Goal: Find specific page/section: Find specific page/section

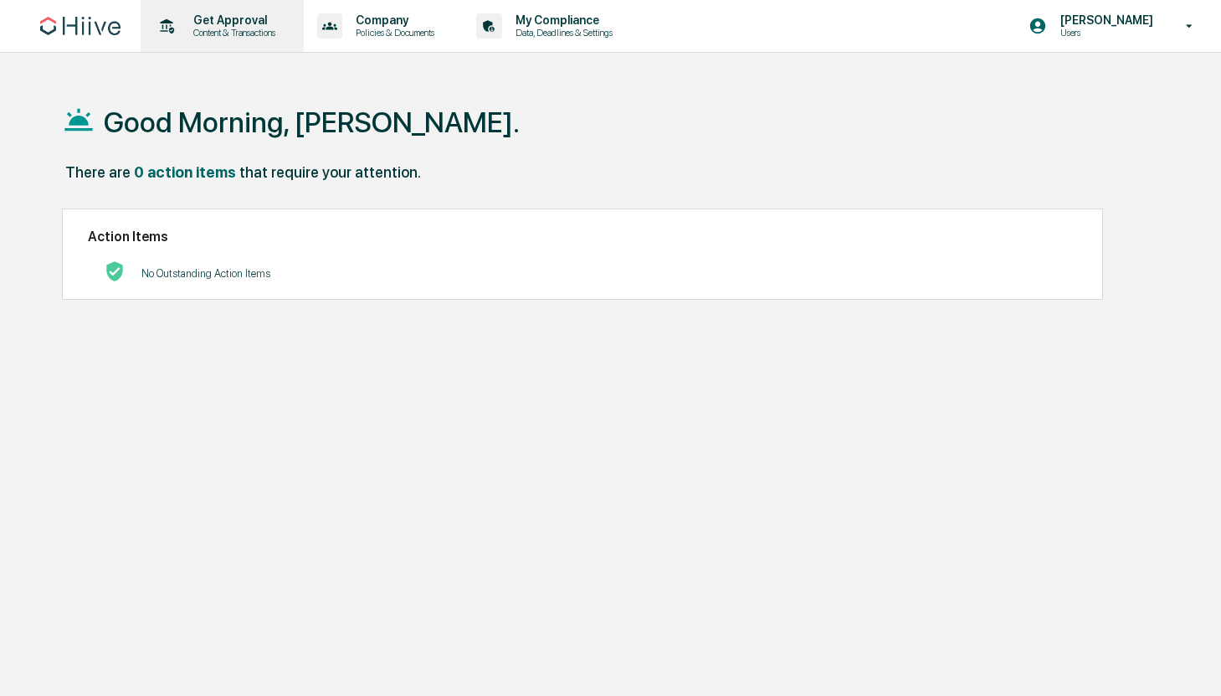
click at [211, 28] on p "Content & Transactions" at bounding box center [232, 33] width 104 height 12
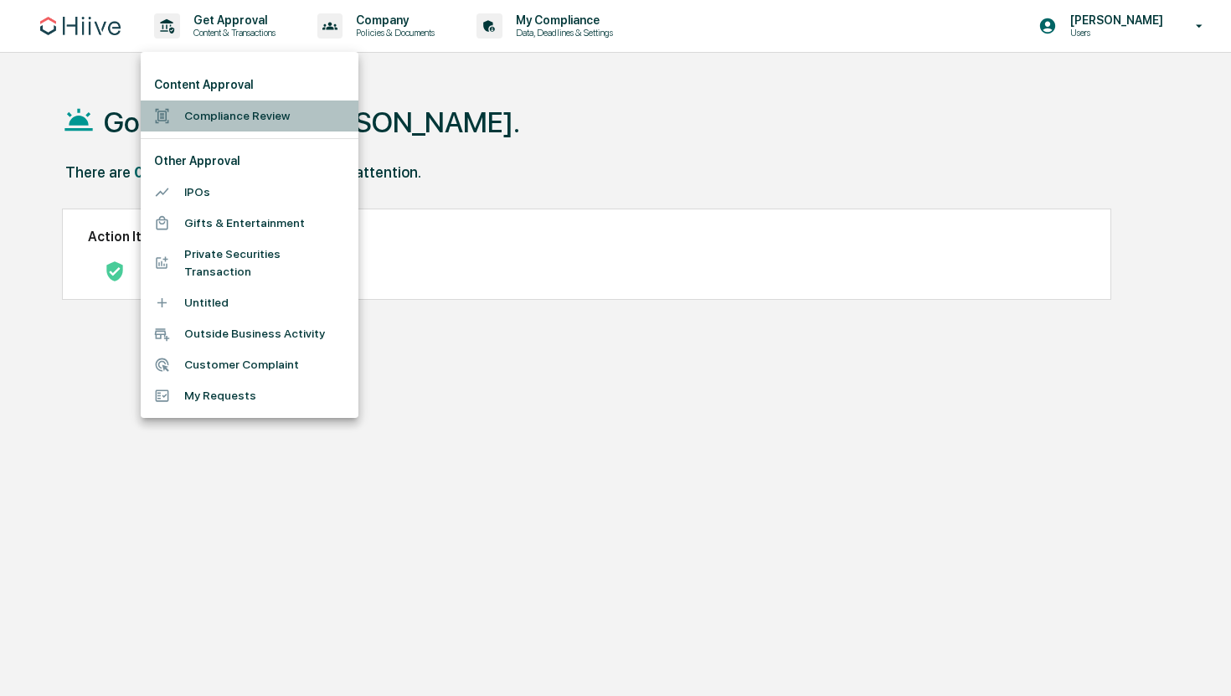
click at [228, 120] on li "Compliance Review" at bounding box center [250, 115] width 218 height 31
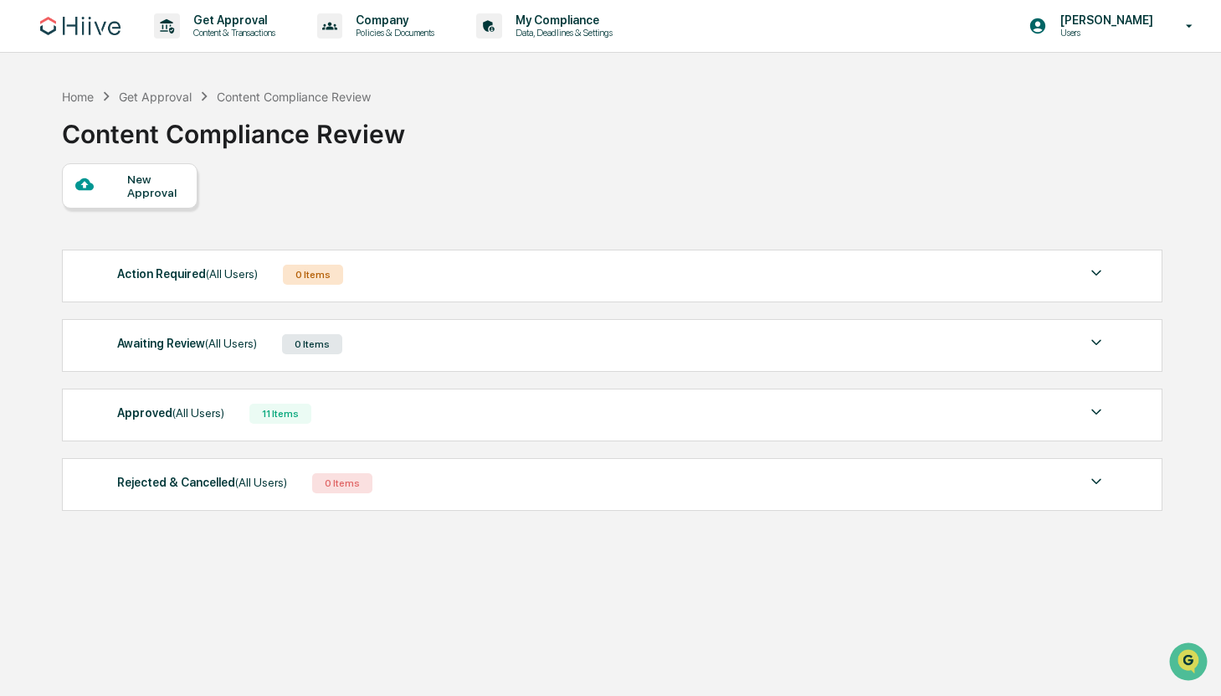
click at [393, 416] on div "Approved (All Users) 11 Items" at bounding box center [611, 413] width 989 height 23
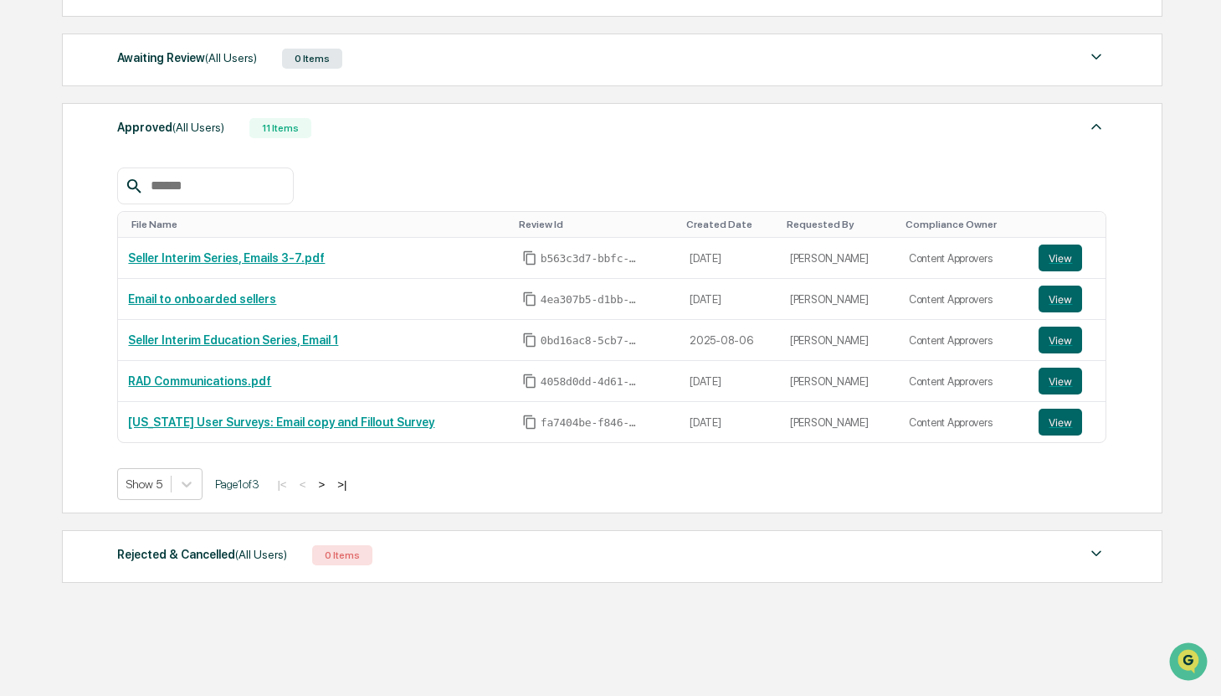
scroll to position [291, 0]
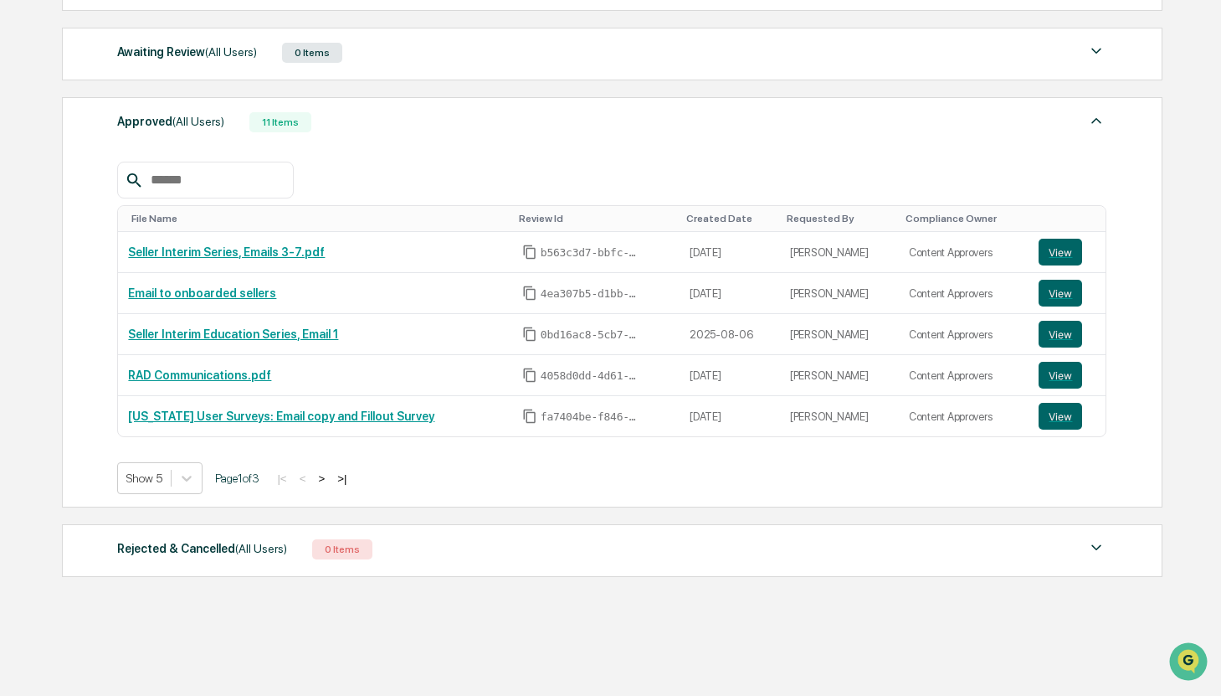
click at [330, 481] on button ">" at bounding box center [321, 478] width 17 height 14
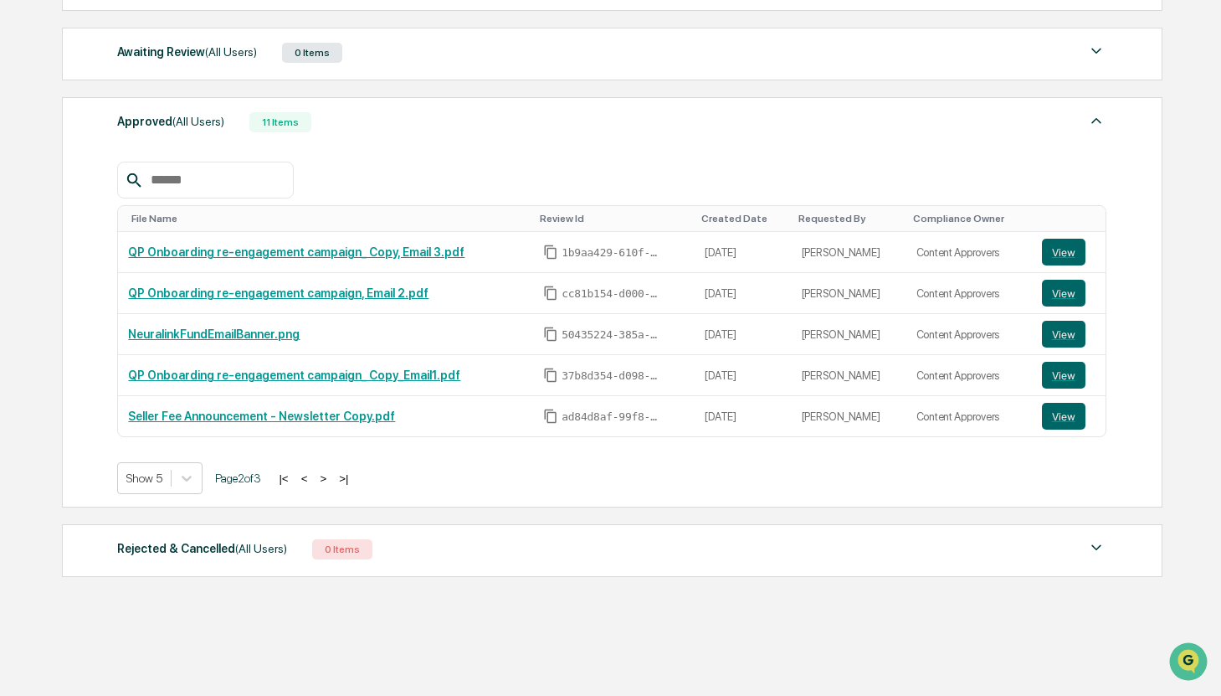
click at [332, 479] on button ">" at bounding box center [323, 478] width 17 height 14
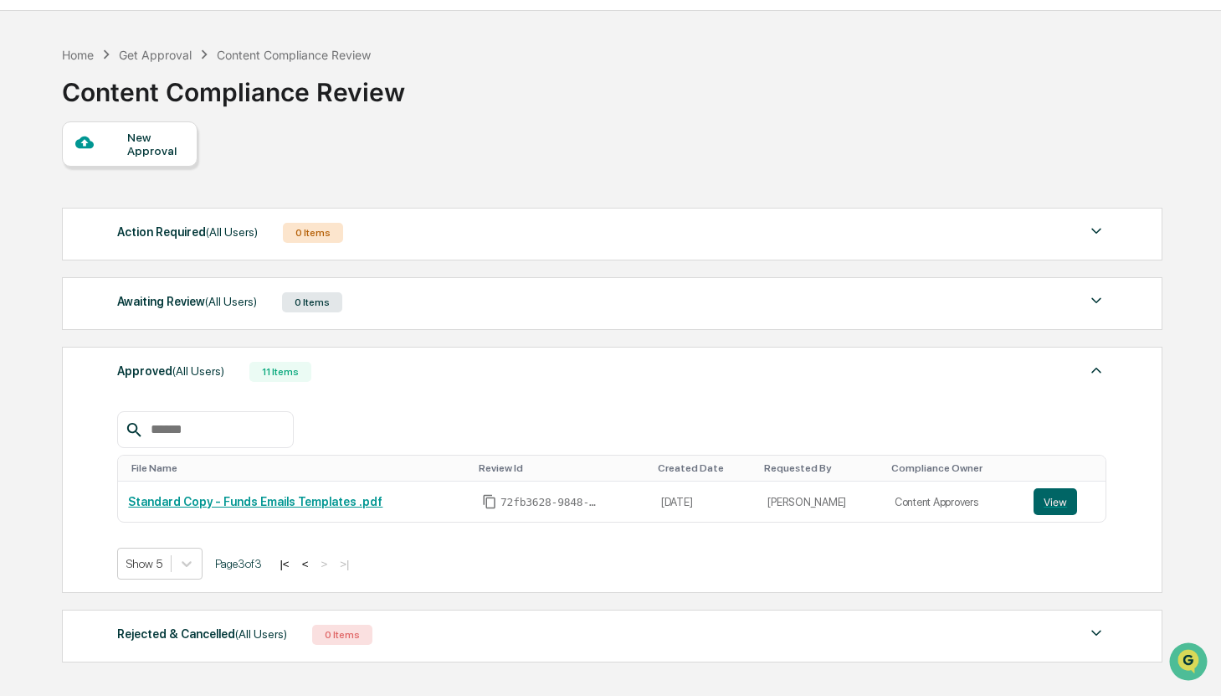
scroll to position [0, 0]
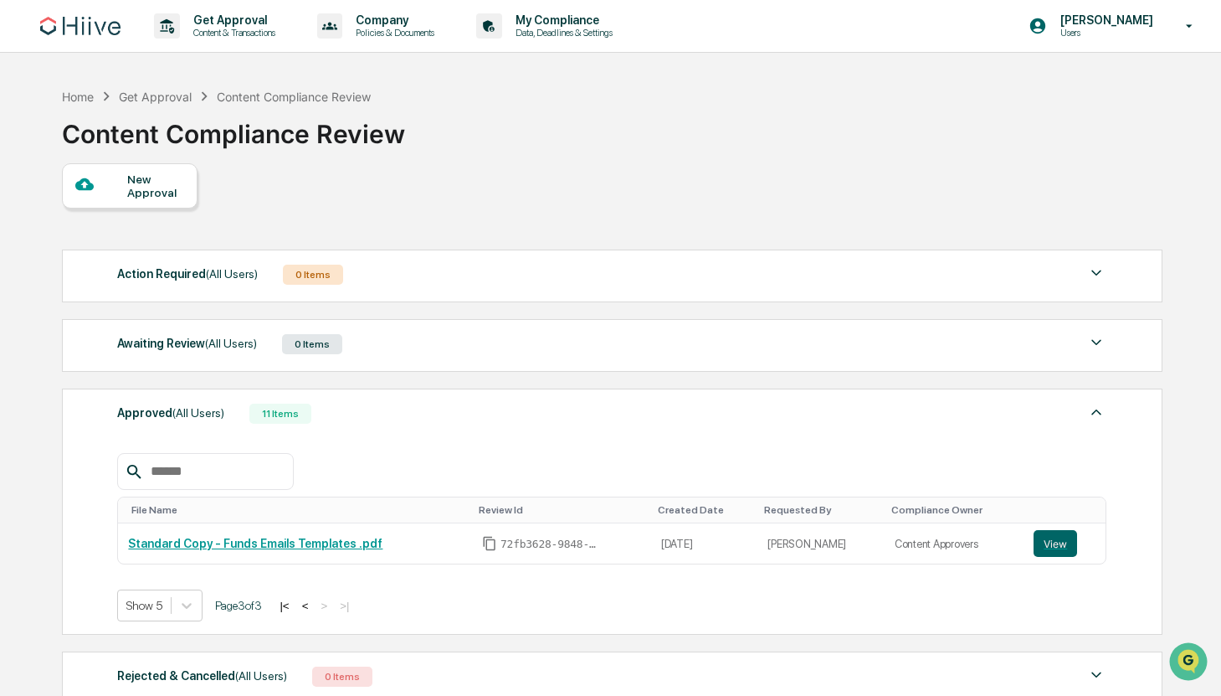
click at [180, 99] on div "Get Approval" at bounding box center [155, 97] width 73 height 14
click at [179, 93] on div "Get Approval" at bounding box center [155, 97] width 73 height 14
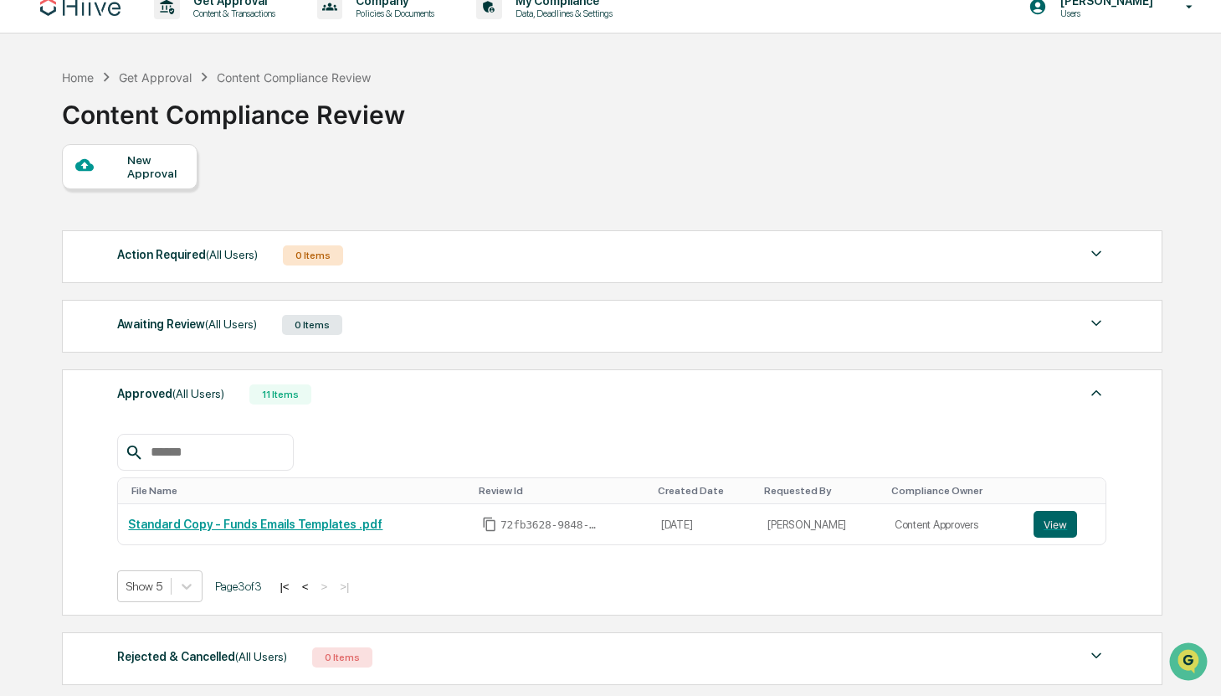
scroll to position [127, 0]
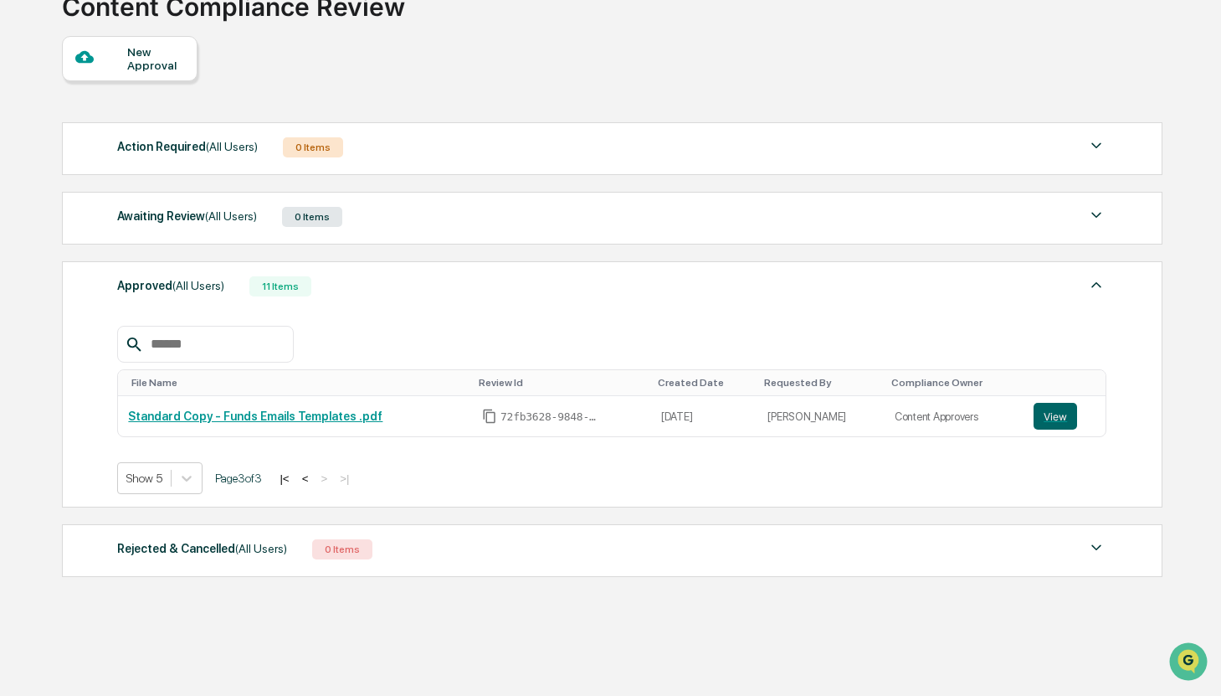
click at [294, 485] on button "|<" at bounding box center [284, 478] width 19 height 14
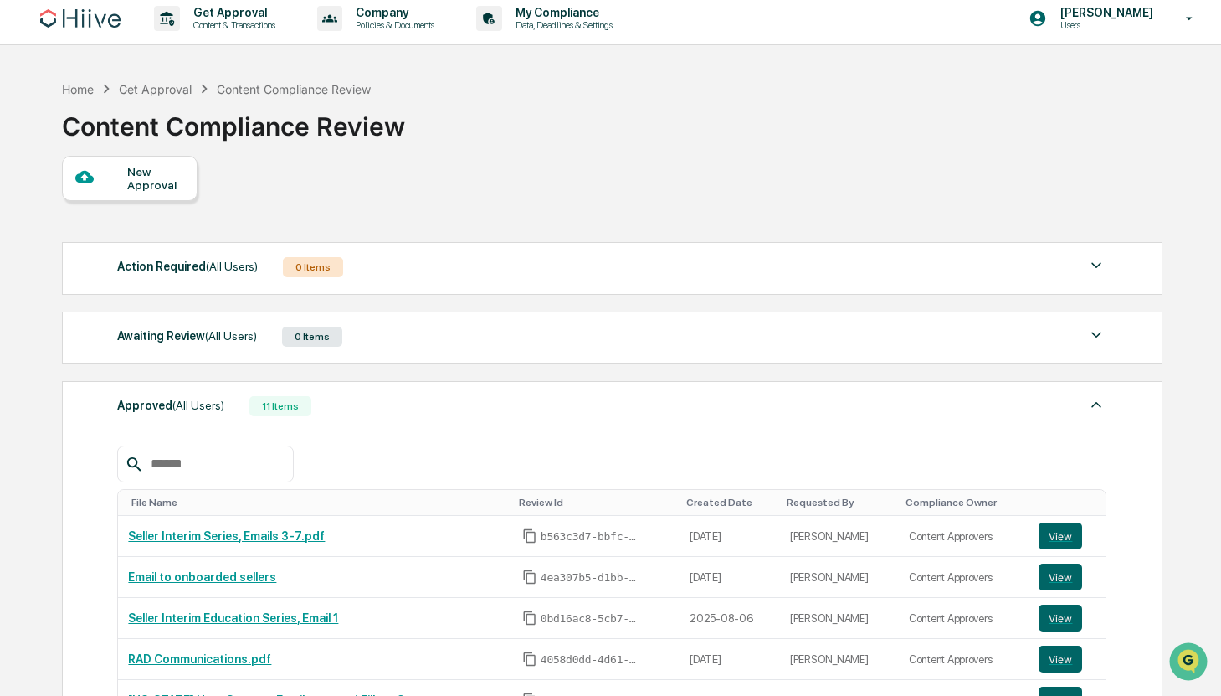
scroll to position [0, 0]
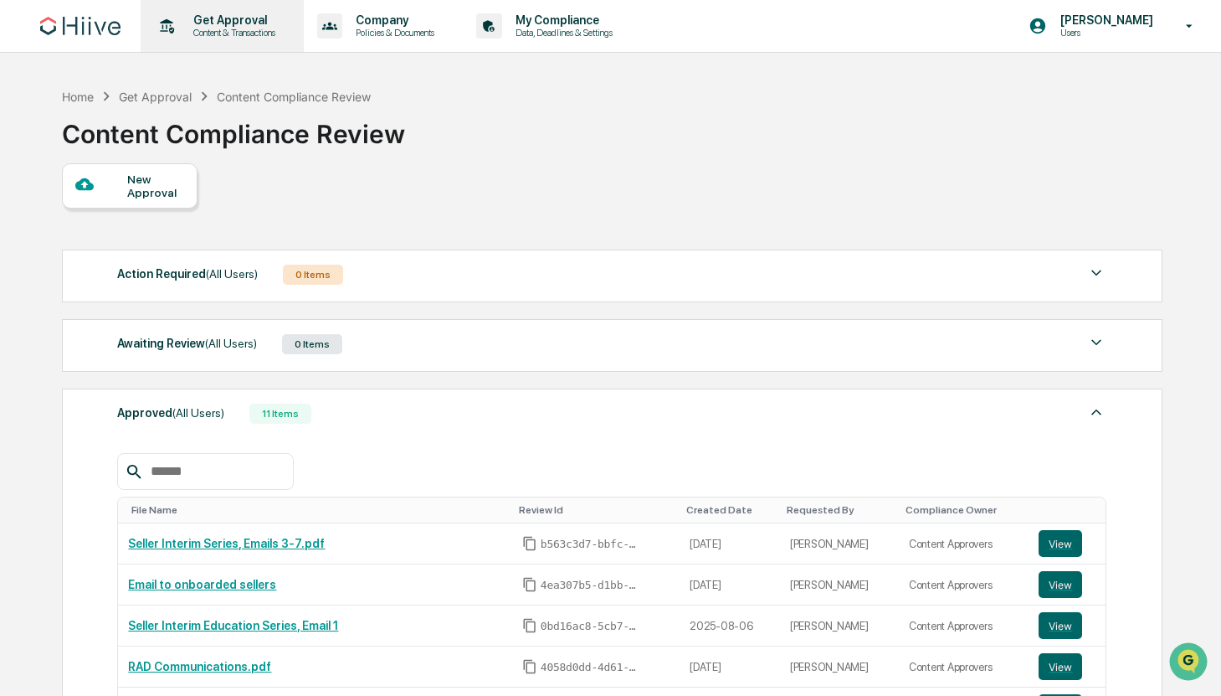
click at [254, 35] on p "Content & Transactions" at bounding box center [232, 33] width 104 height 12
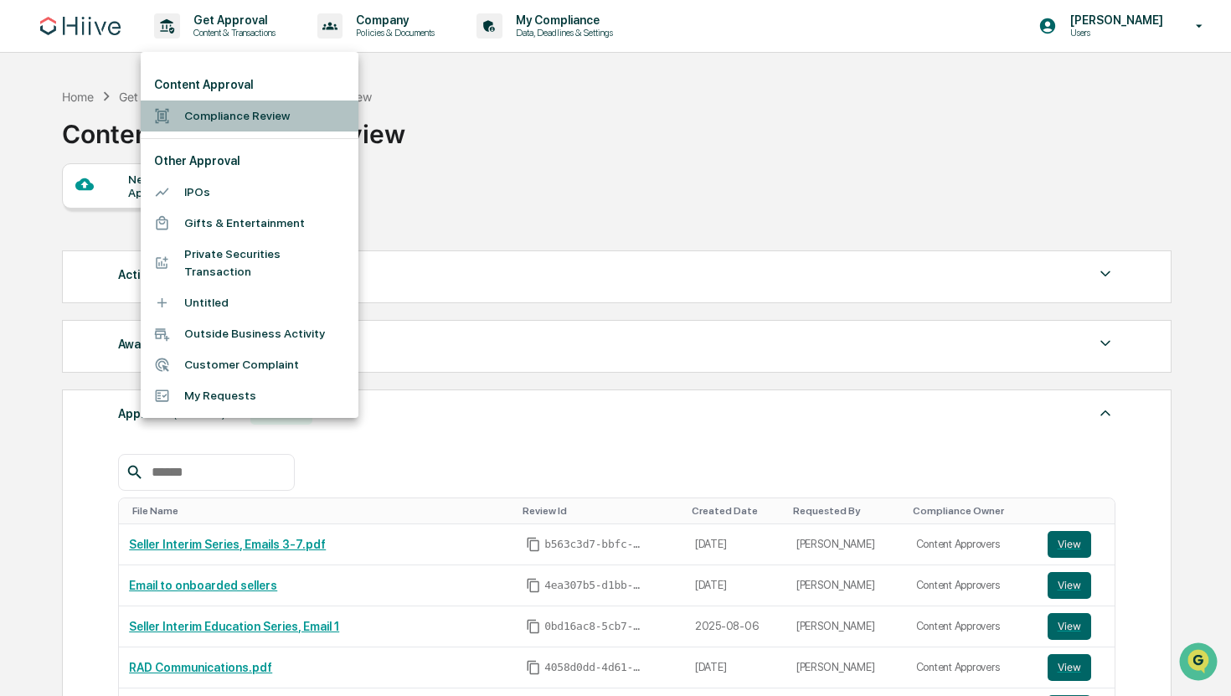
click at [245, 113] on li "Compliance Review" at bounding box center [250, 115] width 218 height 31
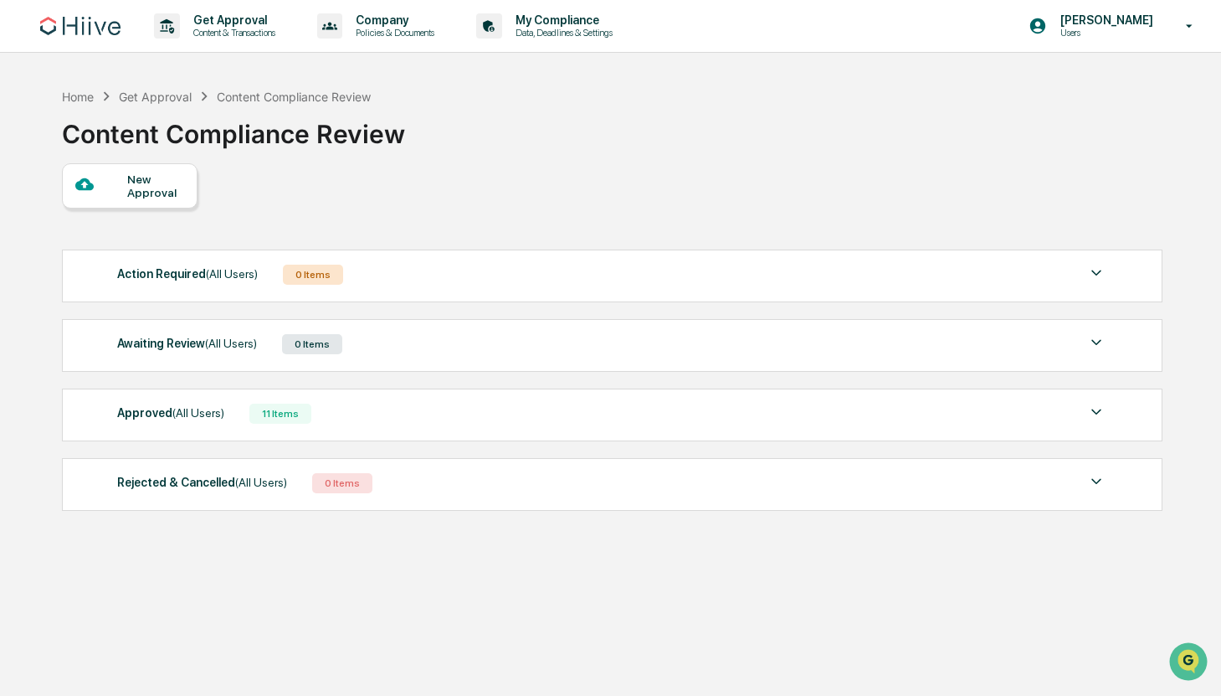
click at [162, 95] on div "Get Approval" at bounding box center [155, 97] width 73 height 14
click at [415, 29] on p "Policies & Documents" at bounding box center [392, 33] width 100 height 12
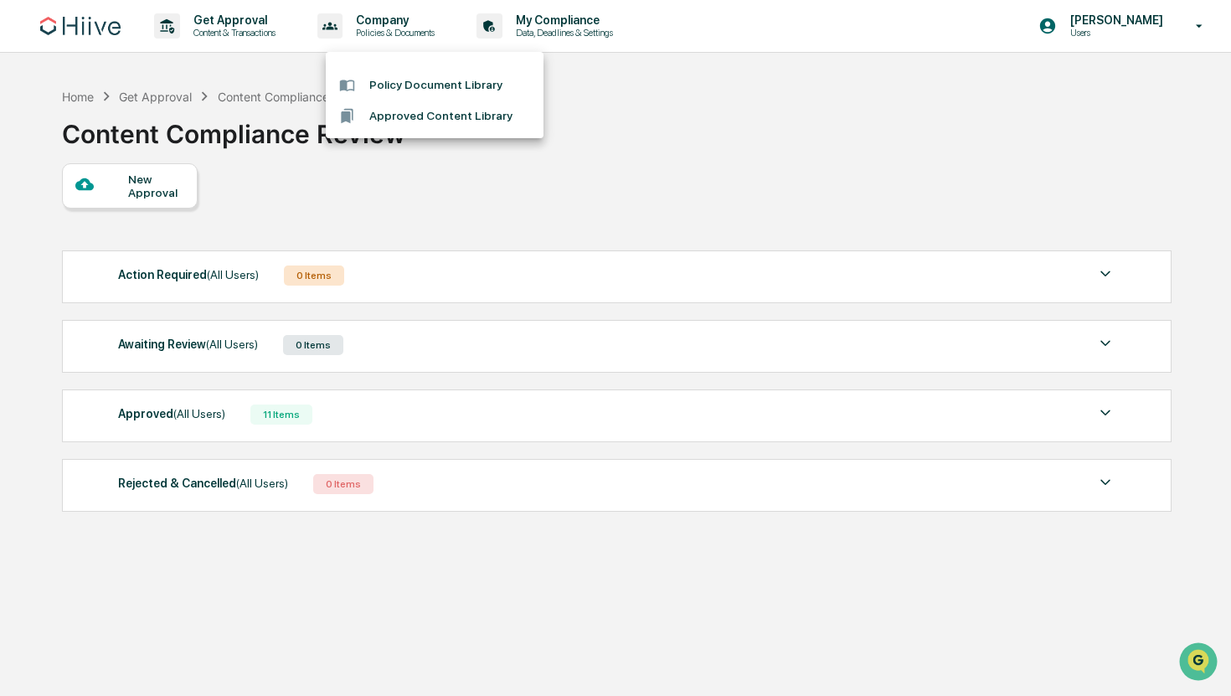
click at [576, 29] on div at bounding box center [615, 348] width 1231 height 696
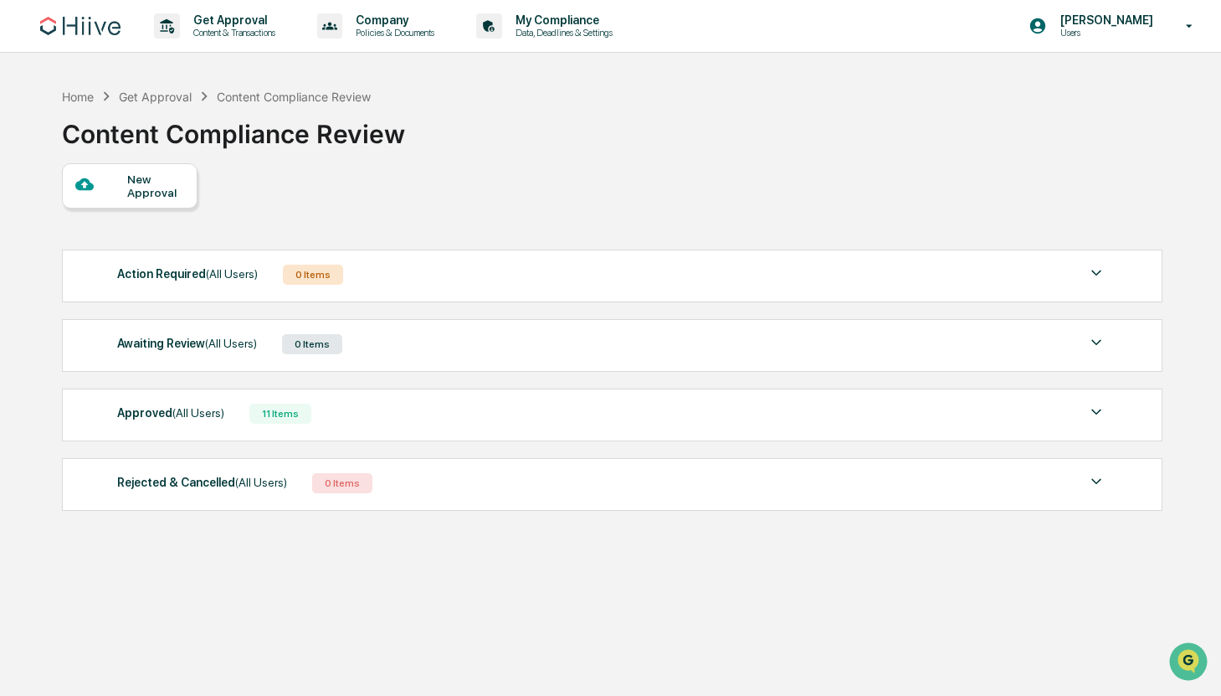
click at [597, 23] on p "My Compliance" at bounding box center [561, 19] width 119 height 13
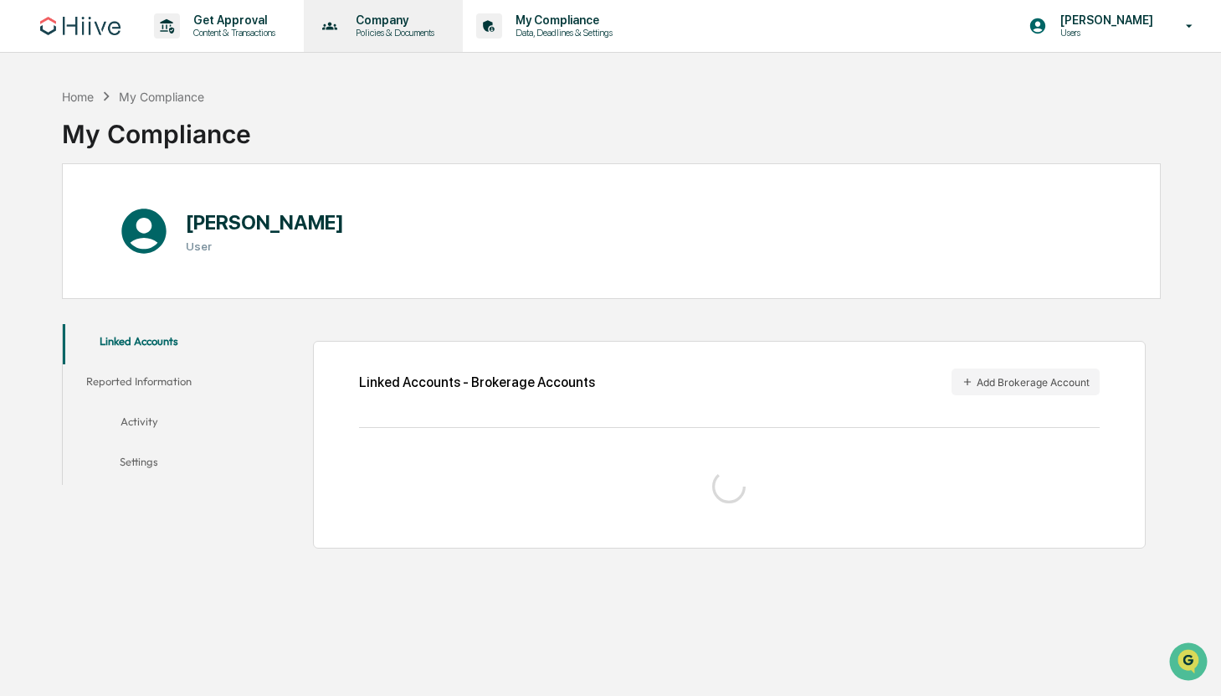
click at [409, 28] on p "Policies & Documents" at bounding box center [392, 33] width 100 height 12
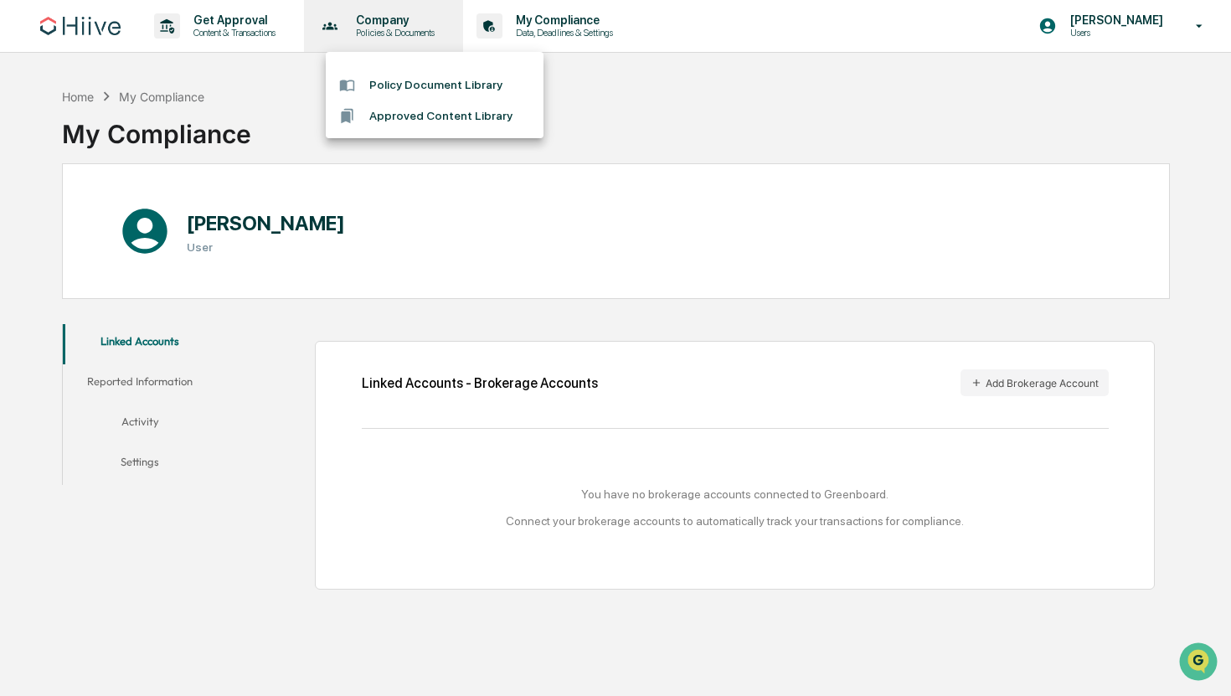
click at [409, 28] on div at bounding box center [615, 348] width 1231 height 696
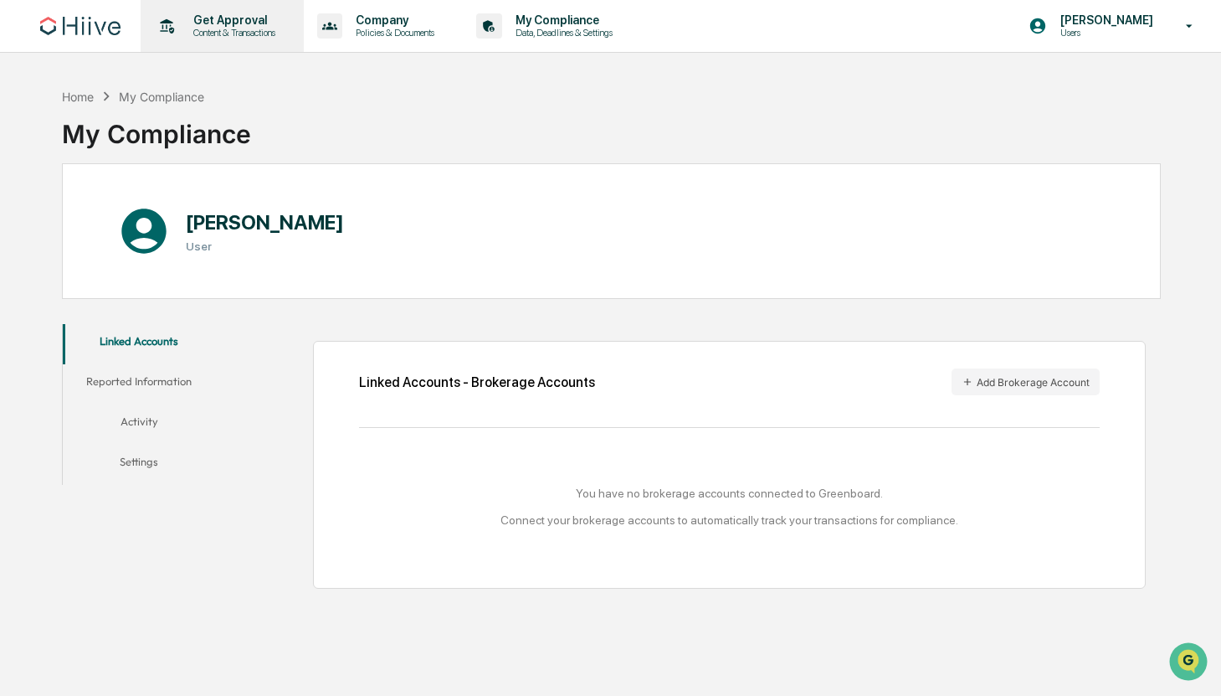
click at [254, 27] on p "Content & Transactions" at bounding box center [232, 33] width 104 height 12
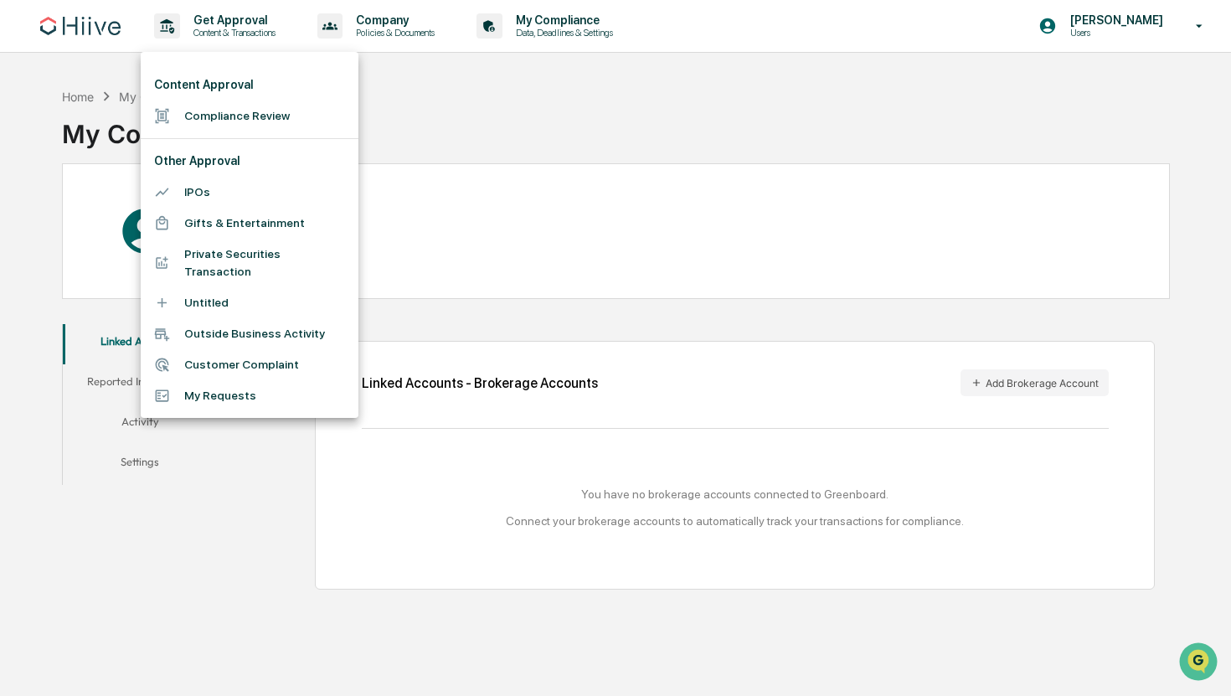
click at [515, 149] on div at bounding box center [615, 348] width 1231 height 696
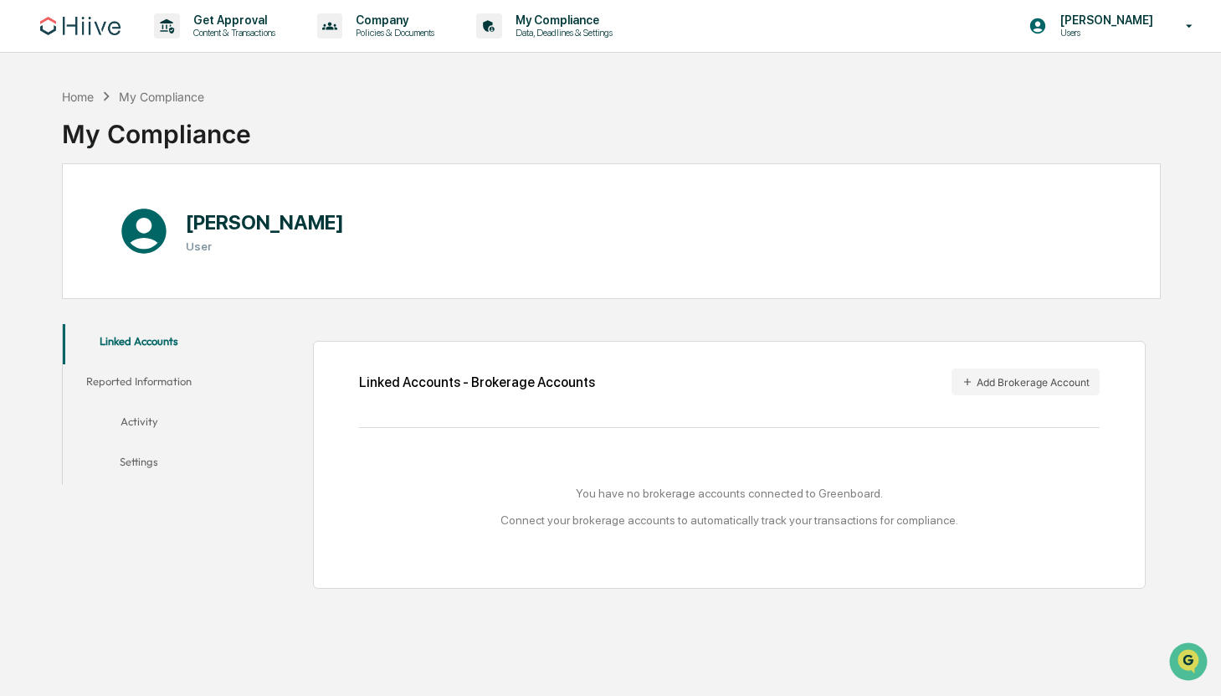
click at [113, 38] on link at bounding box center [90, 26] width 100 height 52
